Goal: Information Seeking & Learning: Check status

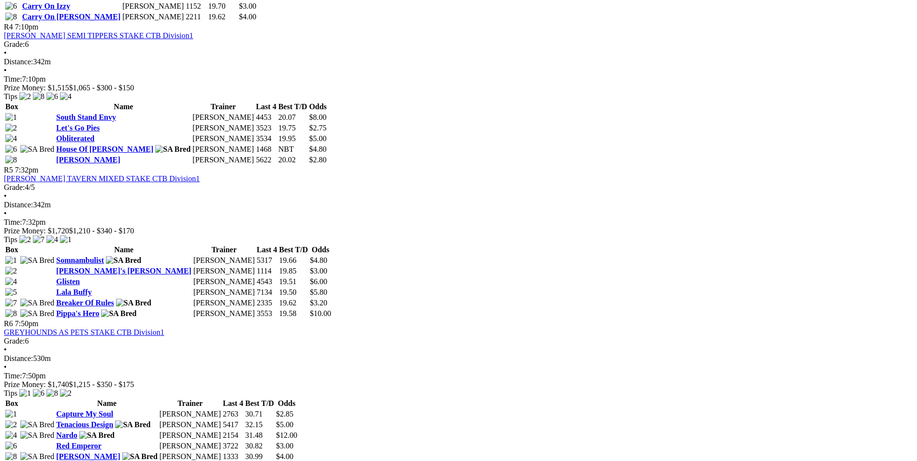
scroll to position [919, 0]
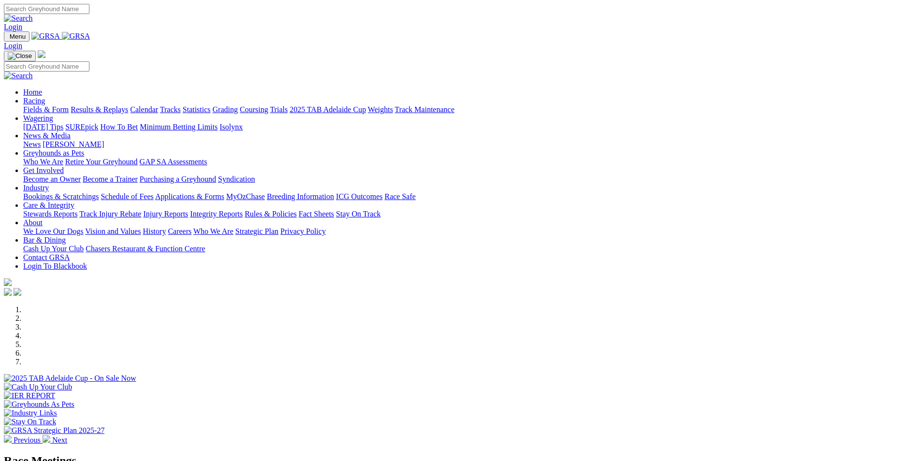
click at [128, 105] on link "Results & Replays" at bounding box center [100, 109] width 58 height 8
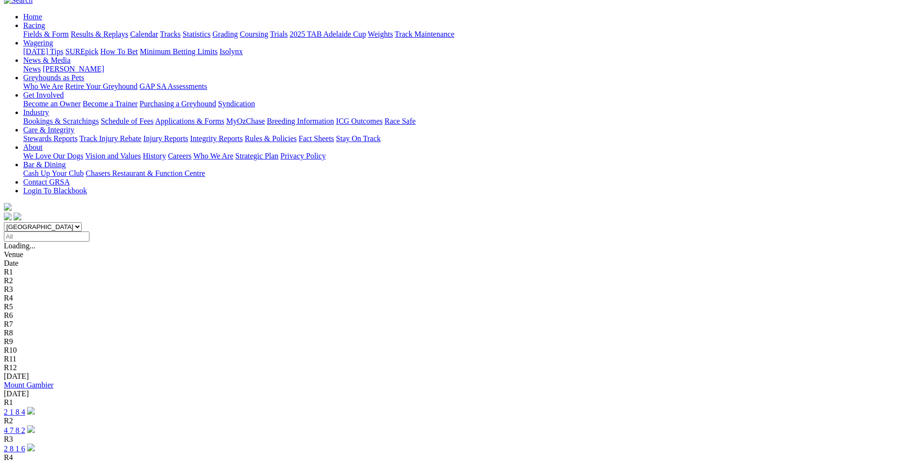
scroll to position [97, 0]
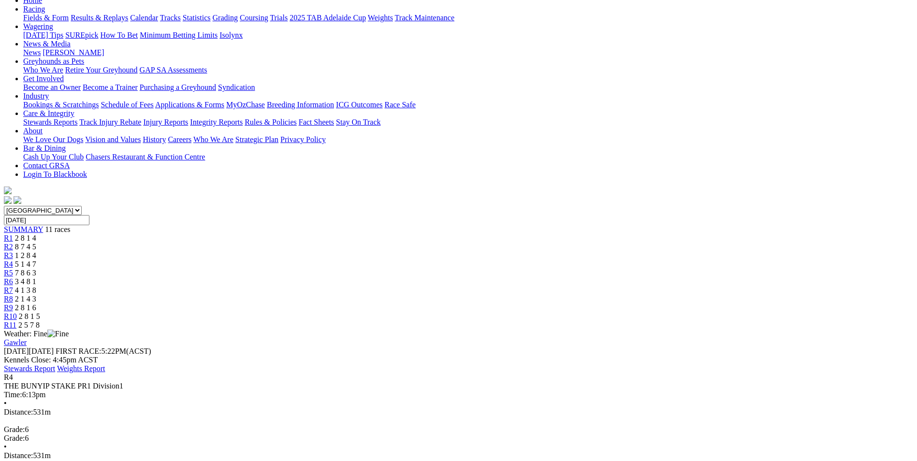
scroll to position [48, 0]
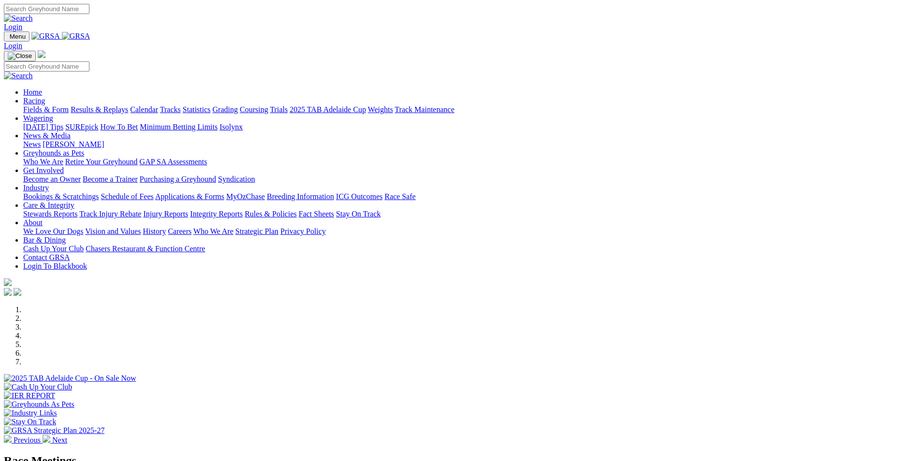
click at [128, 105] on link "Results & Replays" at bounding box center [100, 109] width 58 height 8
